Goal: Find contact information: Obtain details needed to contact an individual or organization

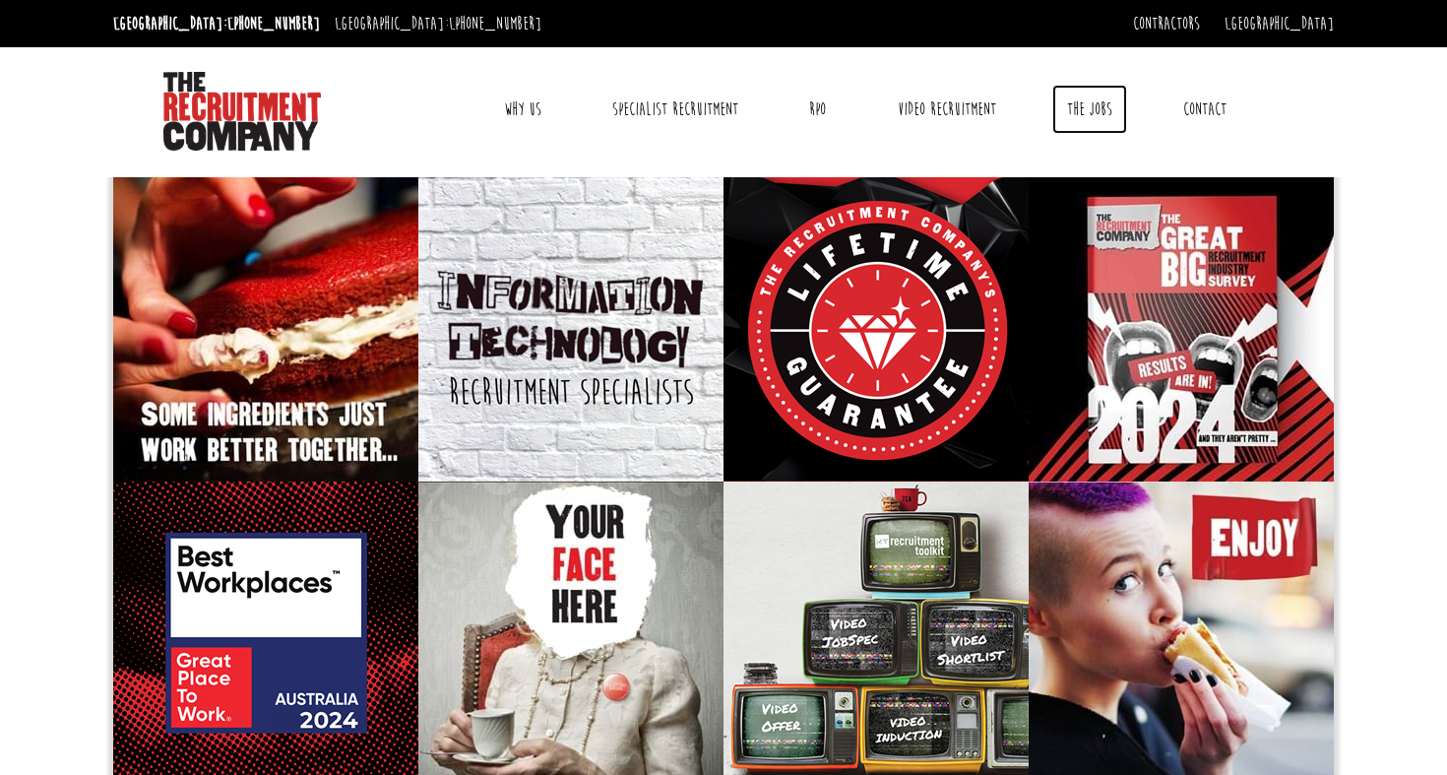
click at [1093, 107] on link "The Jobs" at bounding box center [1089, 109] width 75 height 49
click at [1200, 26] on link "Contractors" at bounding box center [1166, 24] width 67 height 22
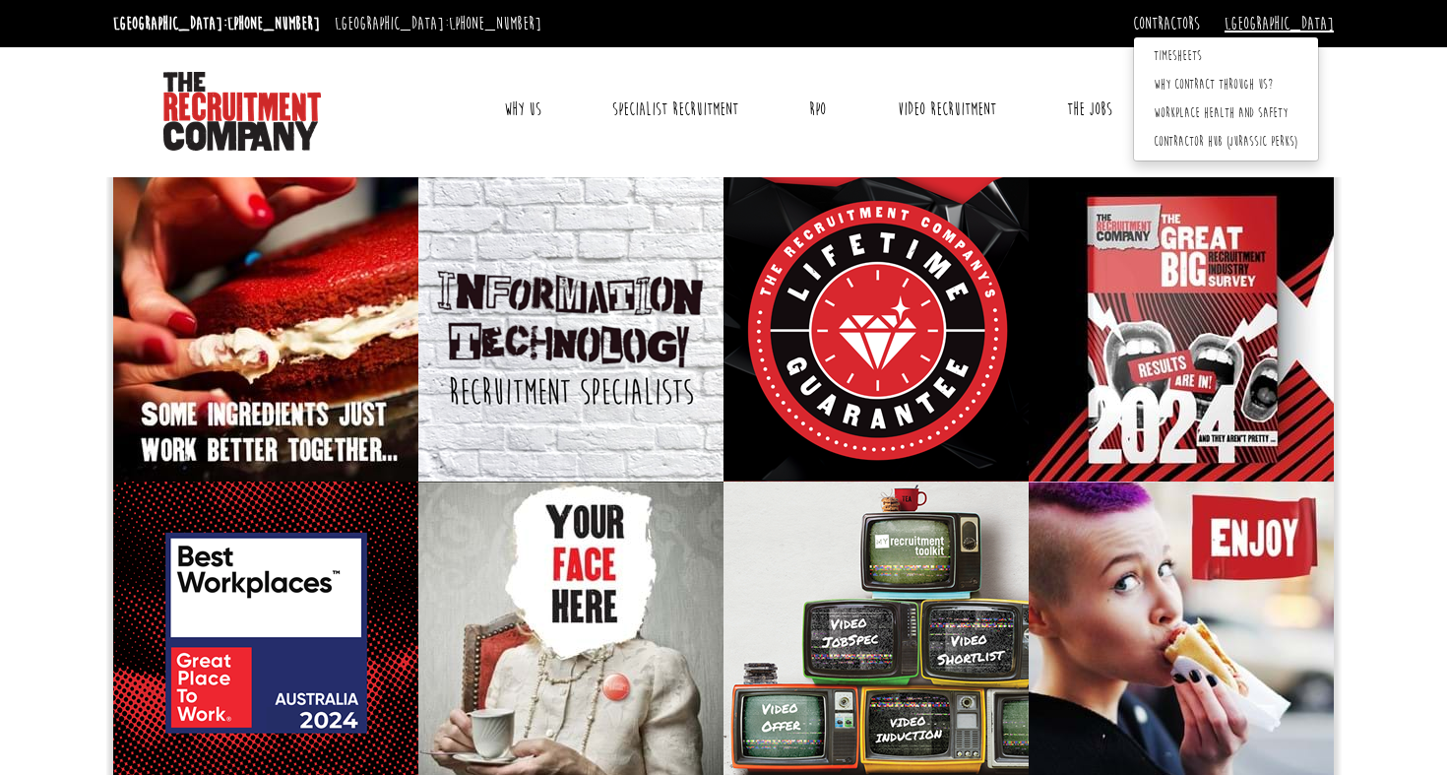
click at [1315, 20] on link "[GEOGRAPHIC_DATA]" at bounding box center [1279, 24] width 109 height 22
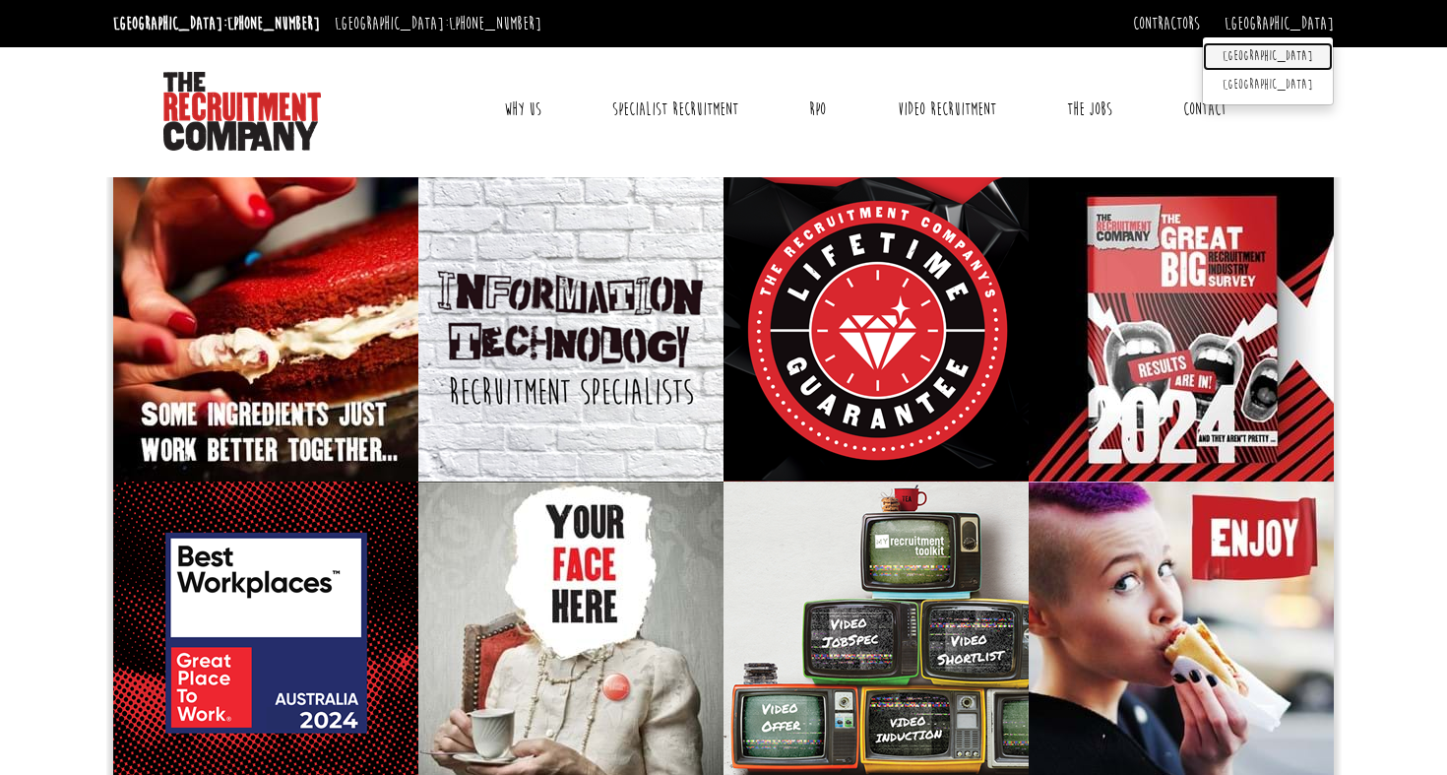
click at [1299, 52] on link "[GEOGRAPHIC_DATA]" at bounding box center [1268, 56] width 130 height 29
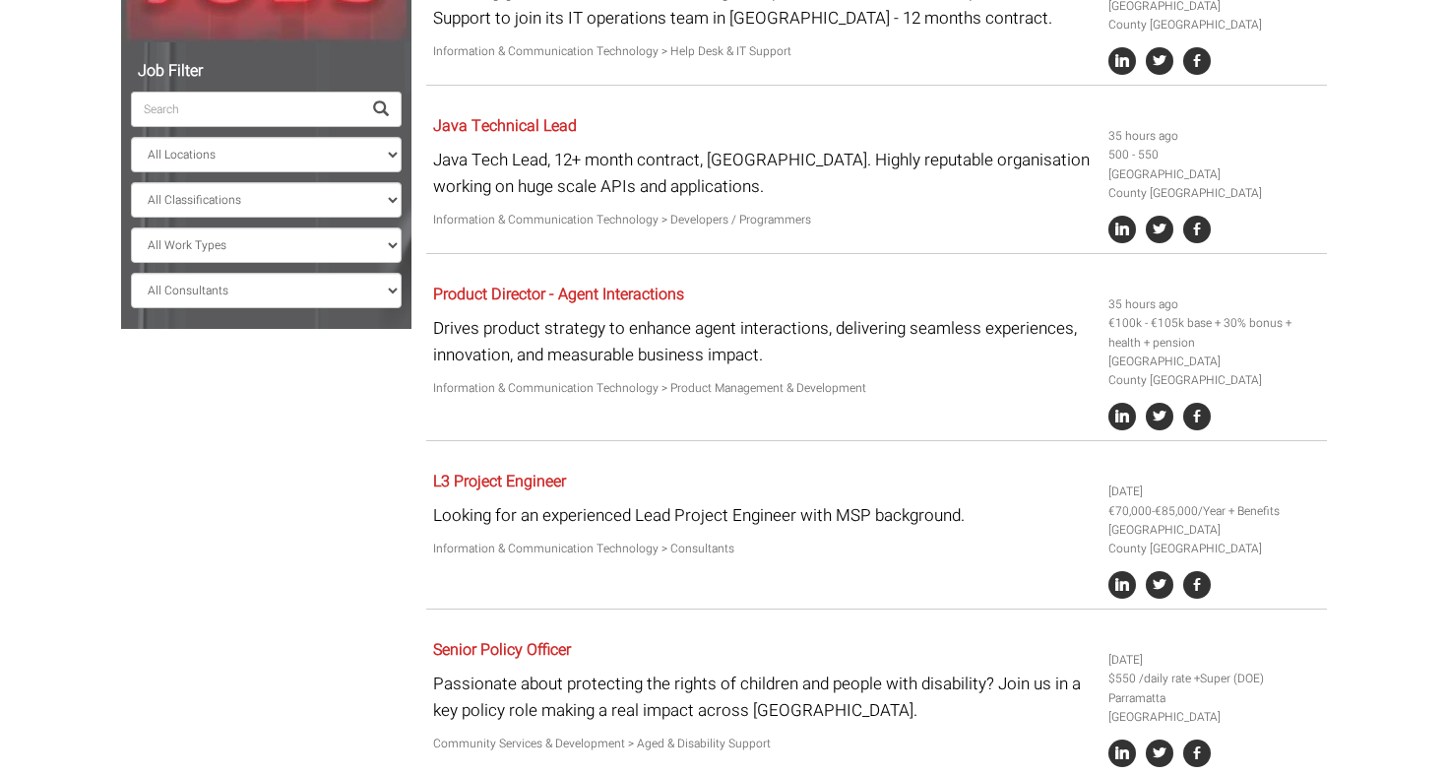
scroll to position [10, 0]
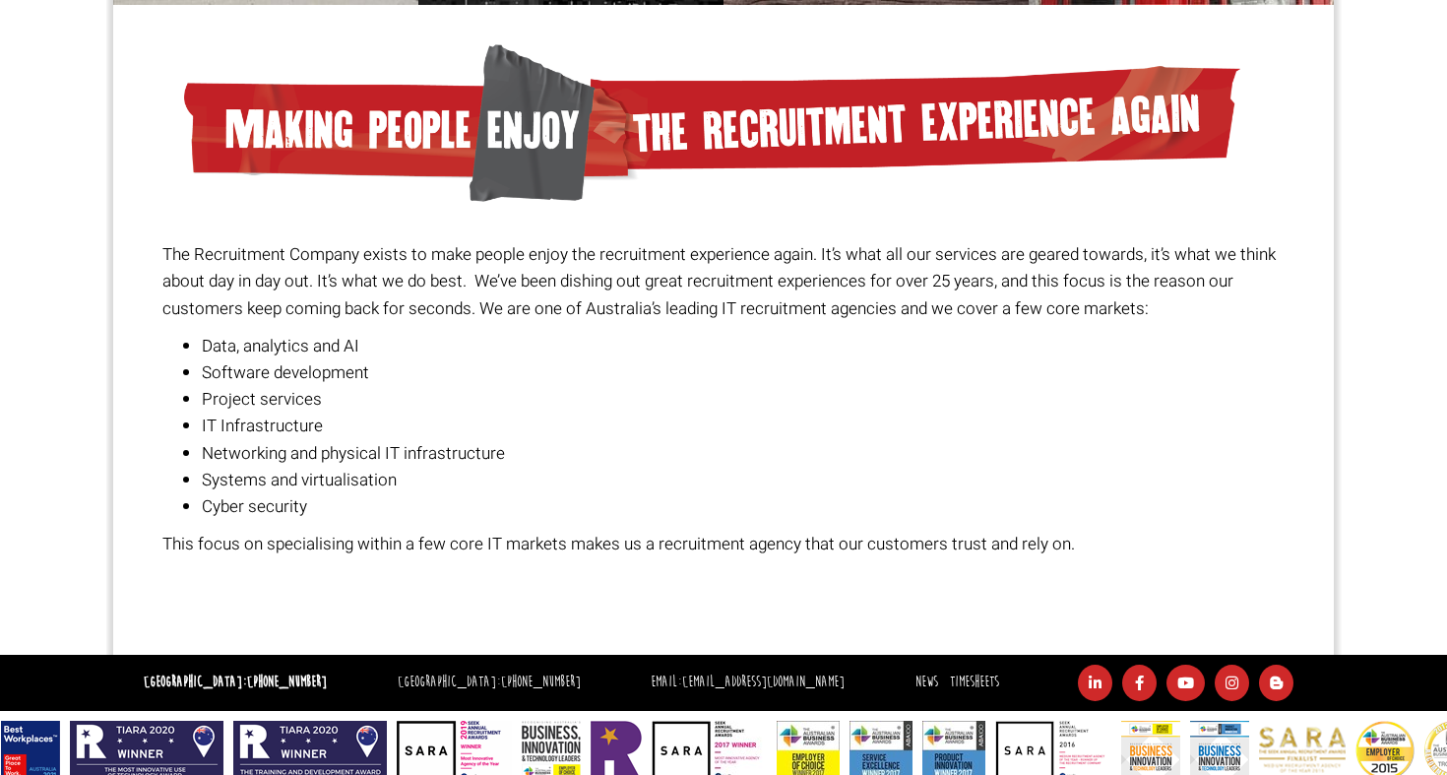
scroll to position [1417, 0]
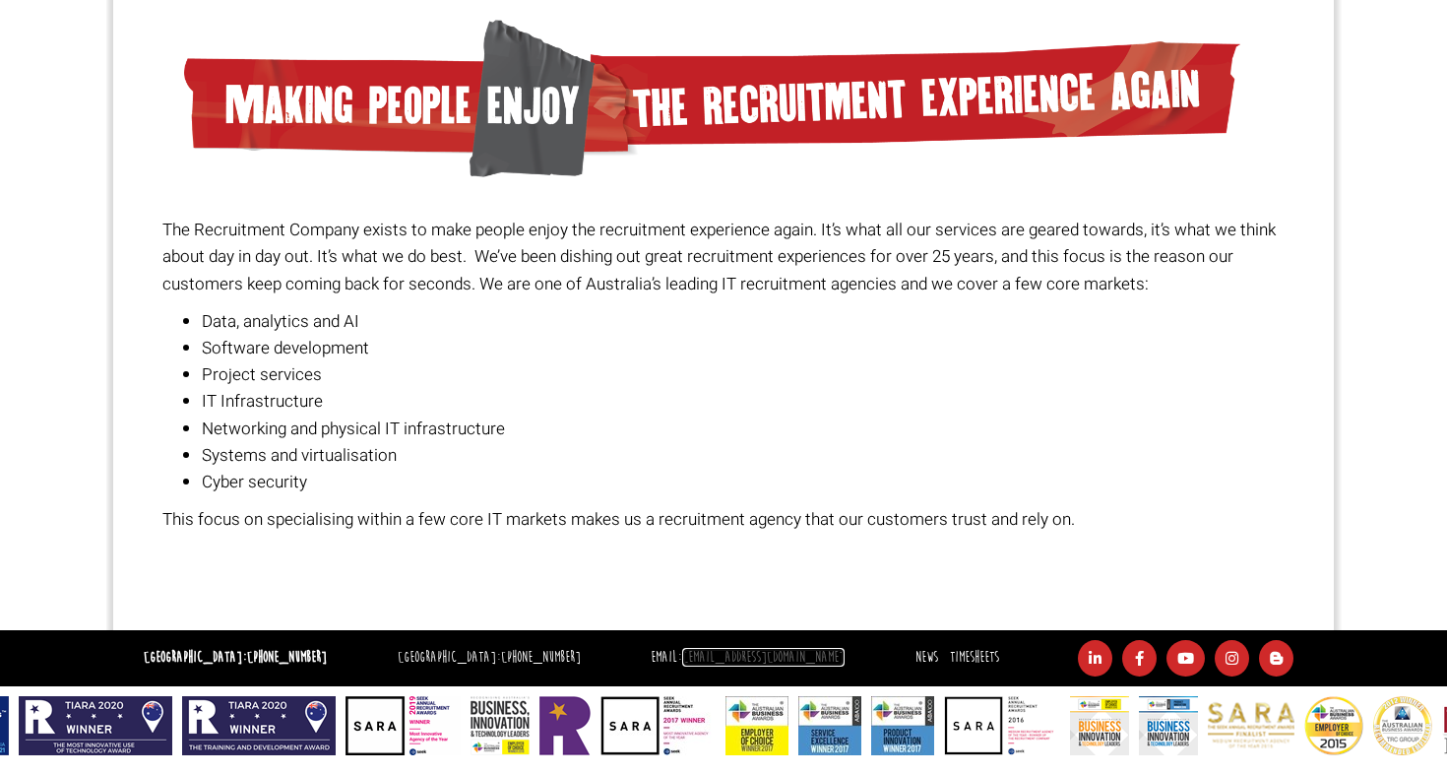
click at [732, 657] on link "[EMAIL_ADDRESS][DOMAIN_NAME]" at bounding box center [763, 657] width 162 height 19
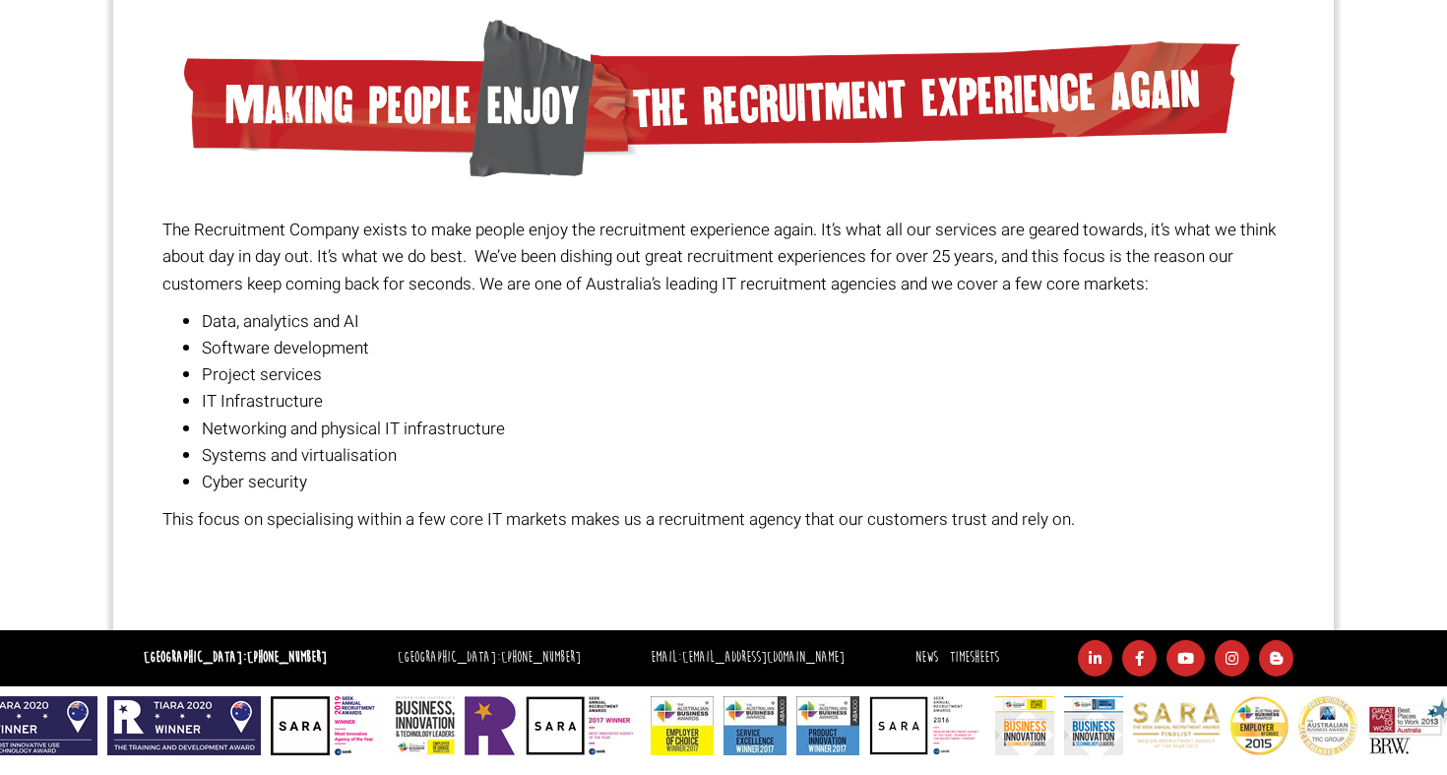
drag, startPoint x: 806, startPoint y: 653, endPoint x: 619, endPoint y: 647, distance: 187.1
click at [619, 647] on ul "[GEOGRAPHIC_DATA]: [PHONE_NUMBER] [GEOGRAPHIC_DATA]: [PHONE_NUMBER] Email: [EMA…" at bounding box center [721, 658] width 1226 height 36
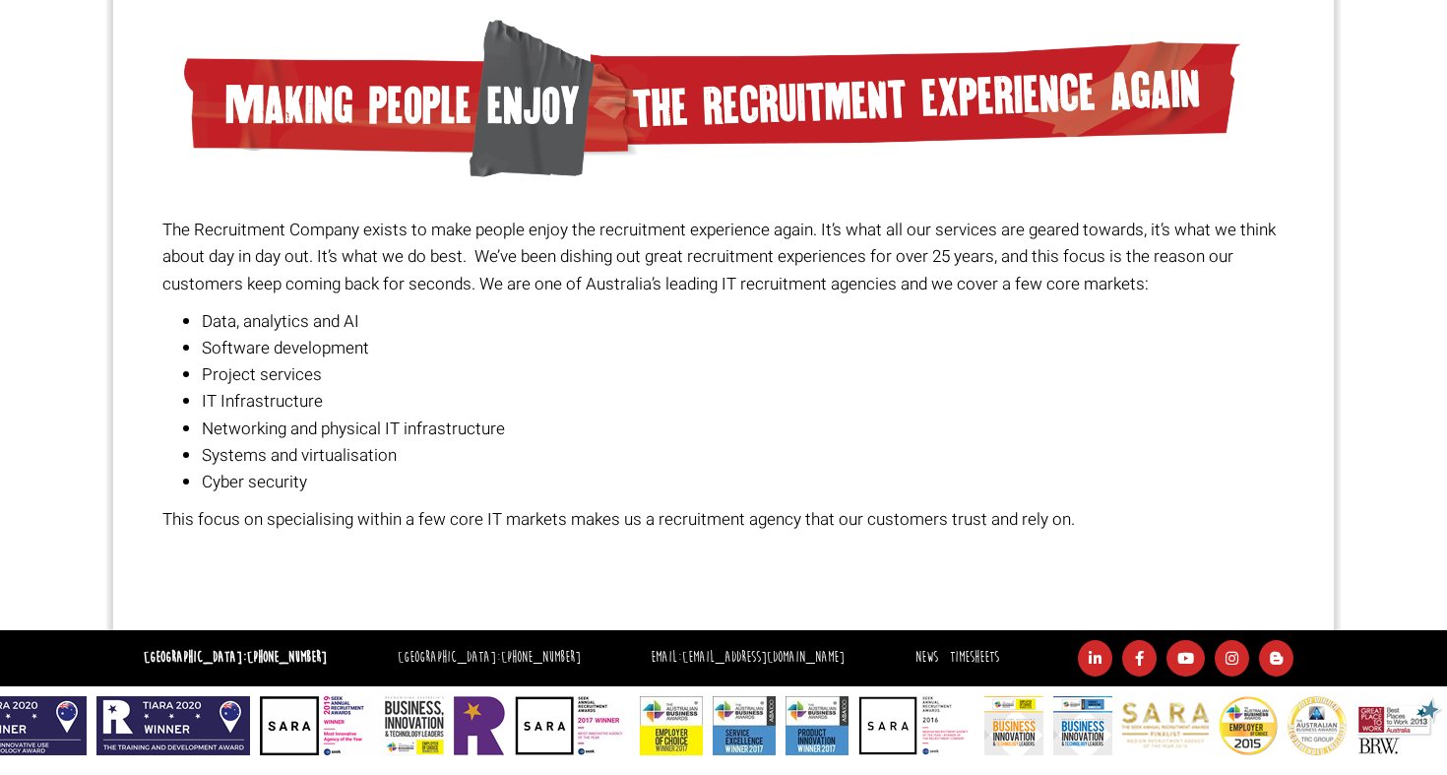
copy link "[EMAIL_ADDRESS][DOMAIN_NAME]"
